Goal: Find specific page/section: Find specific page/section

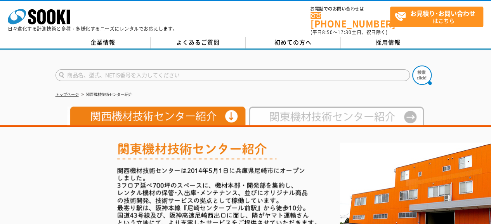
click at [307, 109] on img at bounding box center [334, 116] width 178 height 19
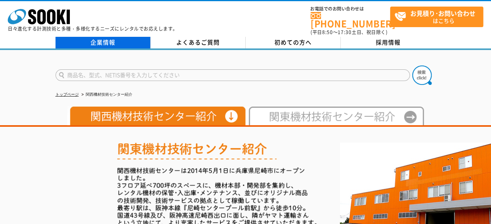
click at [124, 38] on link "企業情報" at bounding box center [102, 43] width 95 height 12
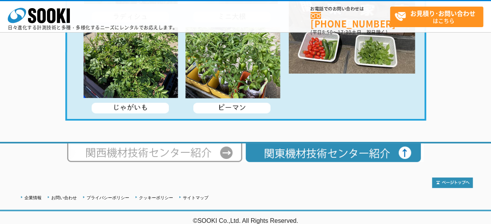
scroll to position [1582, 0]
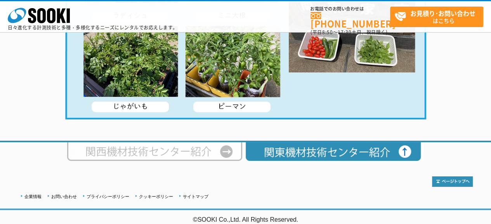
click at [168, 155] on img at bounding box center [156, 151] width 178 height 19
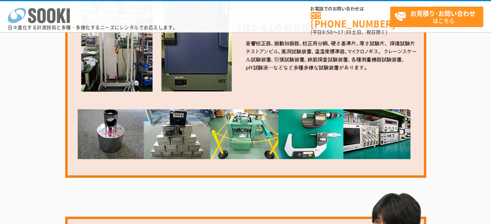
scroll to position [1215, 0]
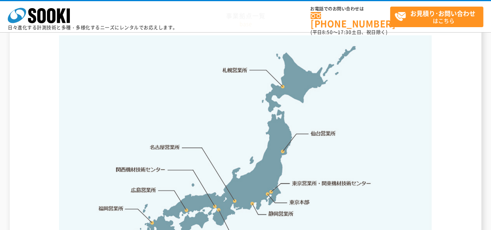
scroll to position [1668, 0]
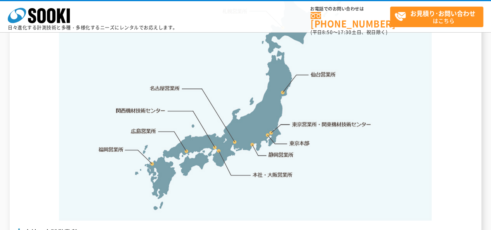
click at [151, 107] on link "関西機材技術センター" at bounding box center [140, 111] width 49 height 8
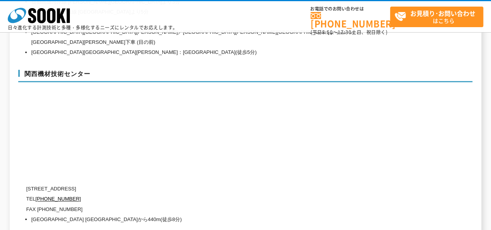
scroll to position [3463, 0]
